Goal: Task Accomplishment & Management: Use online tool/utility

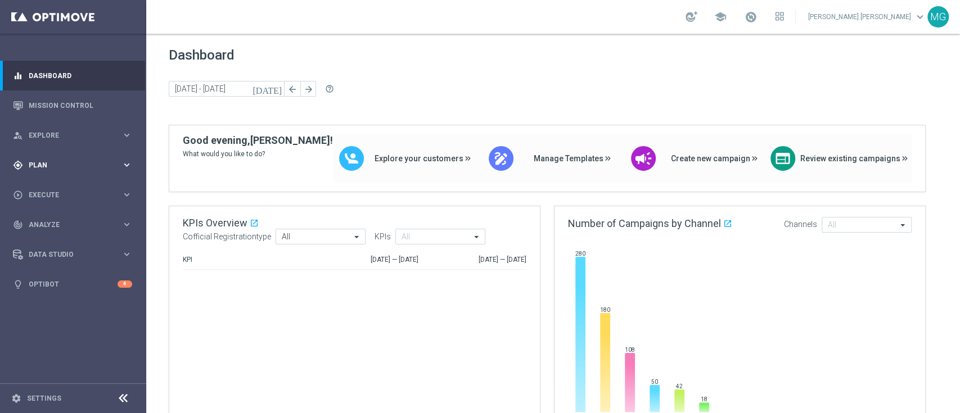
click at [38, 162] on span "Plan" at bounding box center [75, 165] width 93 height 7
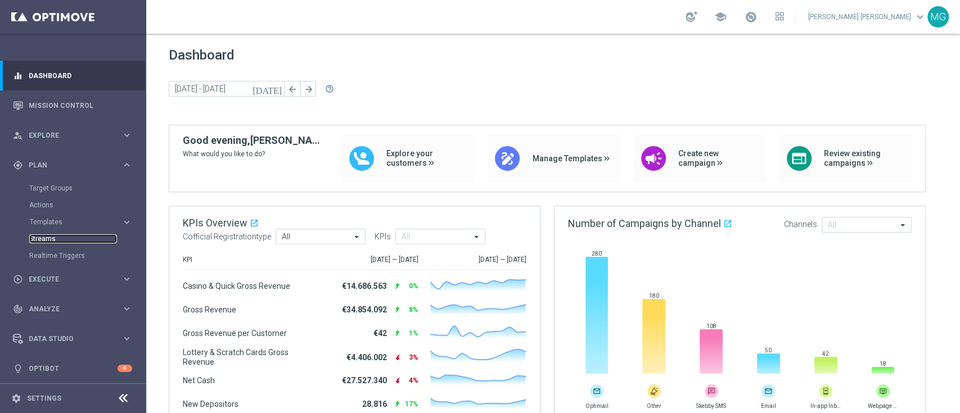
click at [42, 241] on link "Streams" at bounding box center [73, 239] width 88 height 9
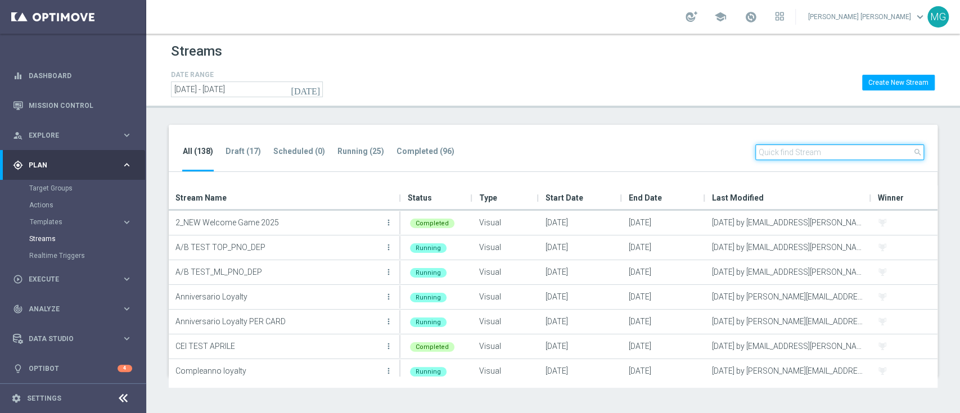
click at [794, 155] on input "text" at bounding box center [839, 153] width 169 height 16
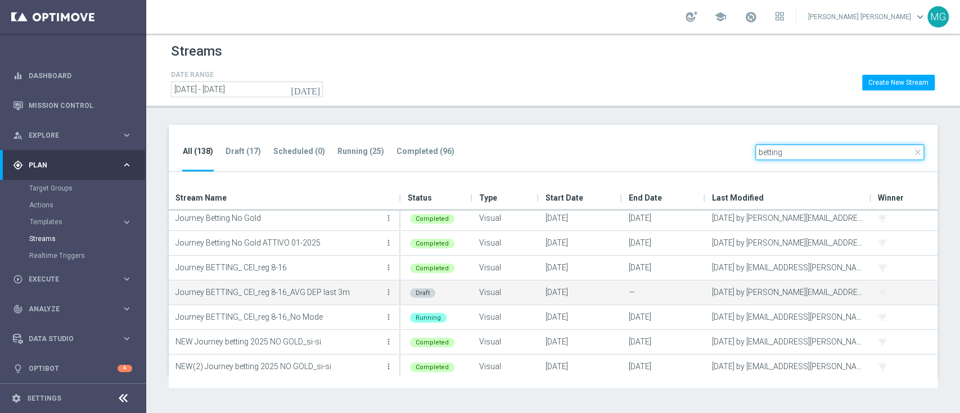
scroll to position [10, 0]
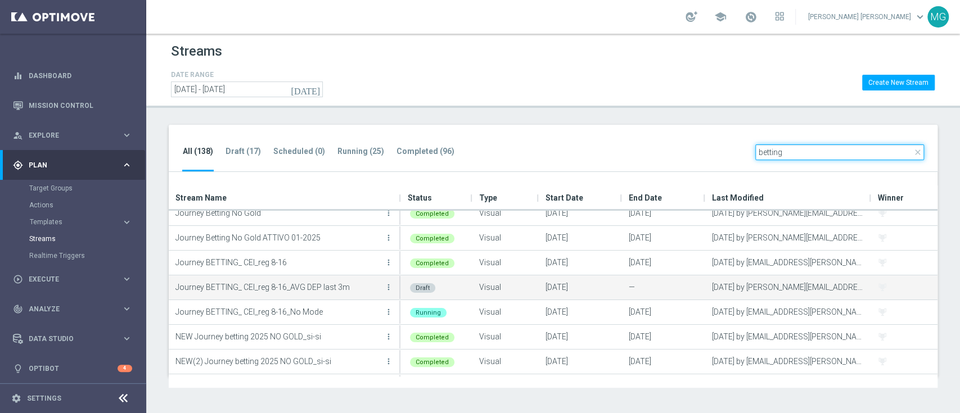
type input "betting"
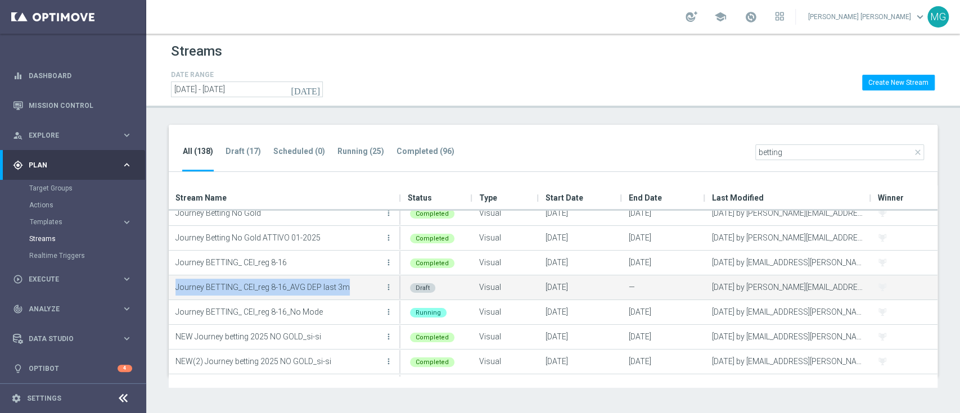
drag, startPoint x: 175, startPoint y: 290, endPoint x: 346, endPoint y: 297, distance: 171.1
click at [346, 297] on div "Journey BETTING_ CEI_reg 8-16_AVG DEP last 3m more_vert" at bounding box center [284, 287] width 219 height 22
copy p "Journey BETTING_ CEI_reg 8-16_AVG DEP last 3m"
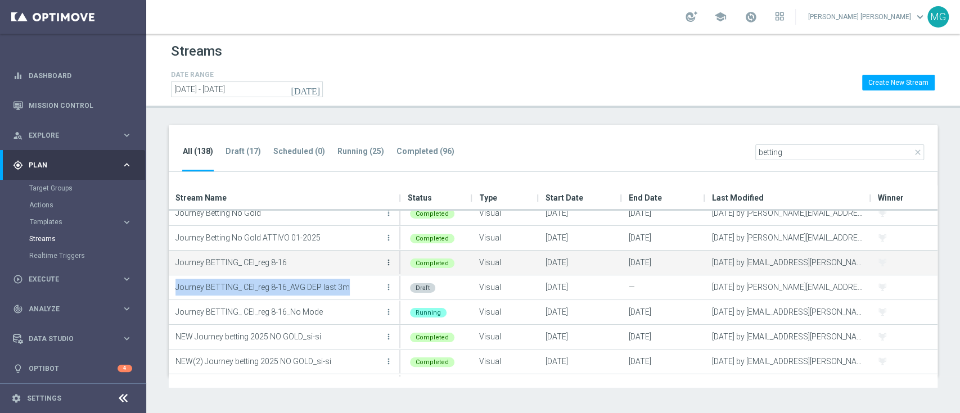
click at [388, 260] on icon "more_vert" at bounding box center [388, 262] width 9 height 9
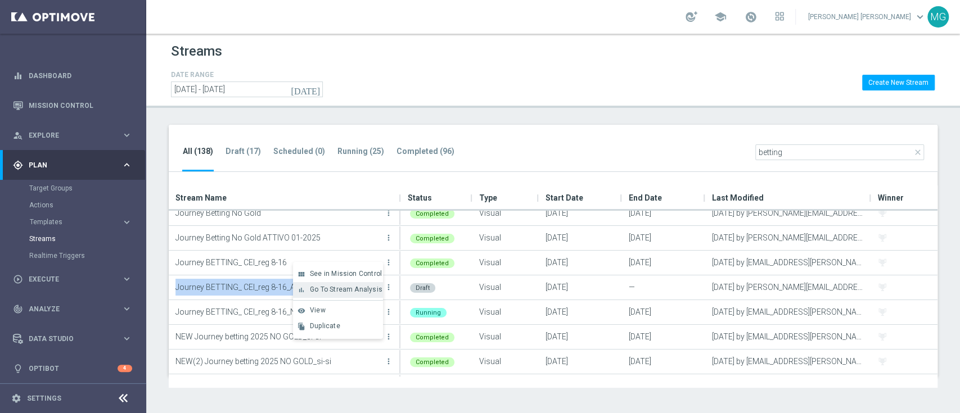
click at [357, 288] on span "Go To Stream Analysis" at bounding box center [346, 290] width 73 height 8
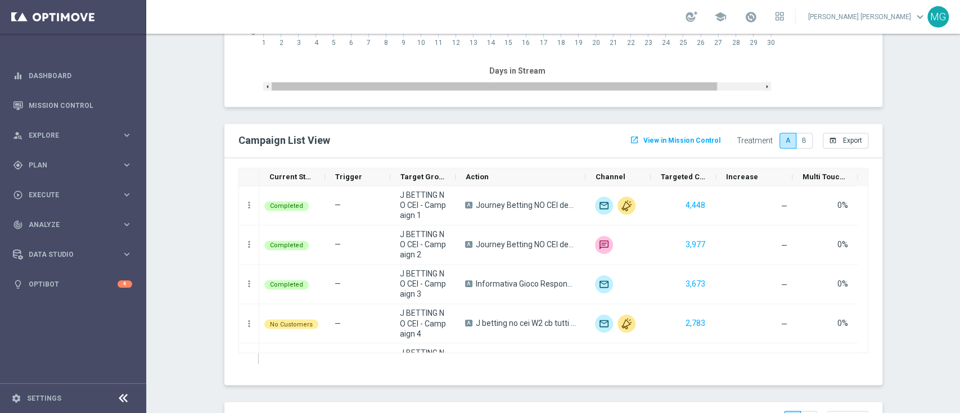
scroll to position [1147, 0]
click at [839, 136] on button "open_in_browser Export" at bounding box center [846, 141] width 46 height 16
drag, startPoint x: 839, startPoint y: 136, endPoint x: 908, endPoint y: 155, distance: 71.8
click at [804, 133] on label "B" at bounding box center [804, 141] width 17 height 16
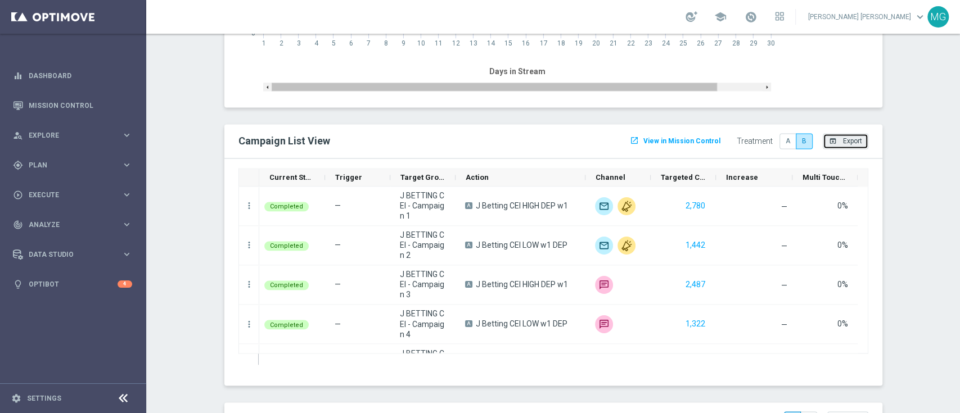
click at [850, 137] on button "open_in_browser Export" at bounding box center [846, 141] width 46 height 16
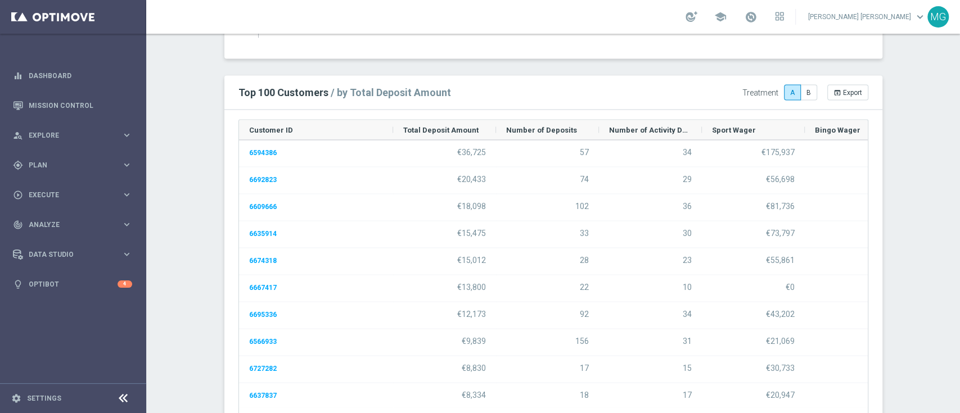
scroll to position [1474, 0]
click at [844, 88] on span "Export" at bounding box center [852, 92] width 19 height 8
